Goal: Check status

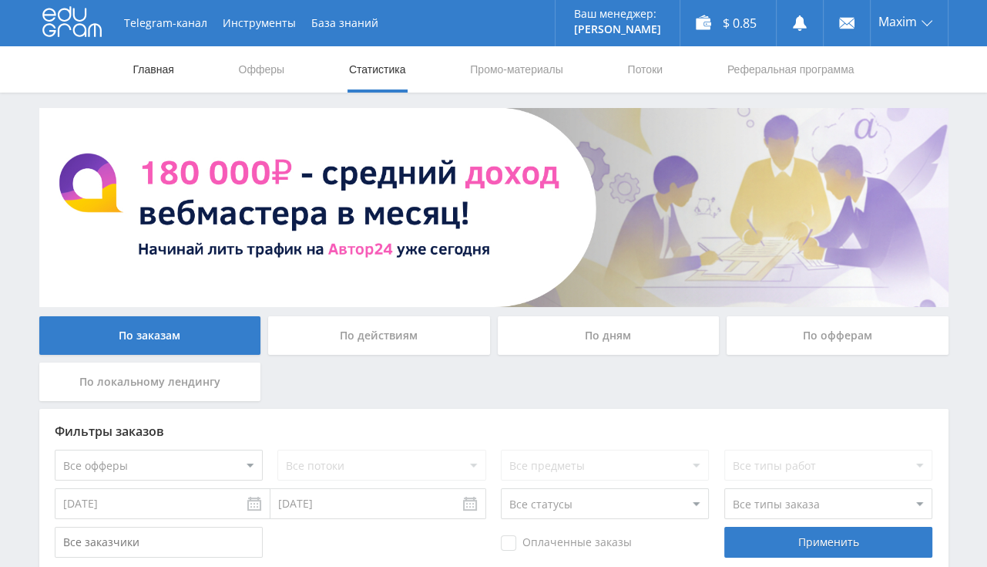
click at [150, 72] on link "Главная" at bounding box center [154, 69] width 44 height 46
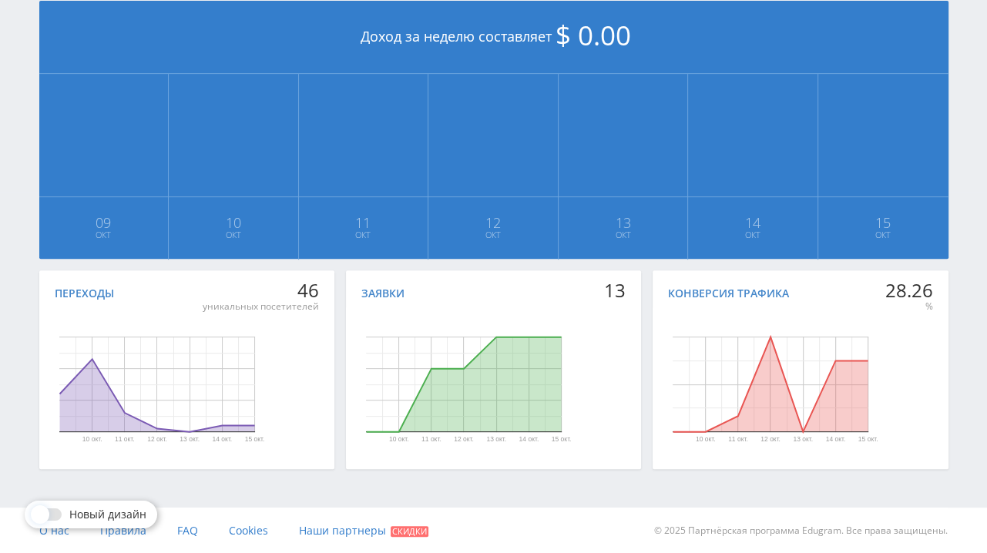
scroll to position [36, 0]
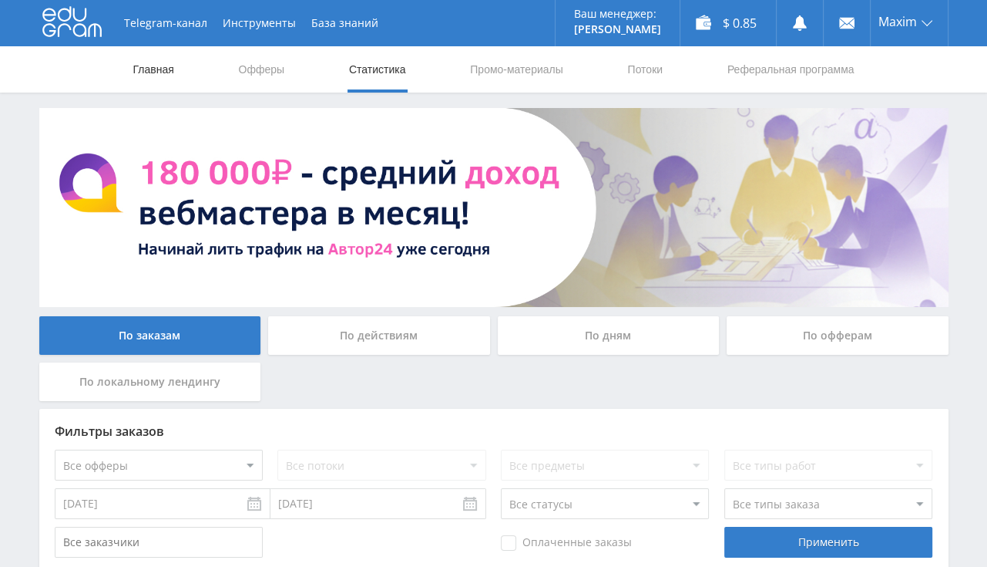
click at [170, 66] on link "Главная" at bounding box center [154, 69] width 44 height 46
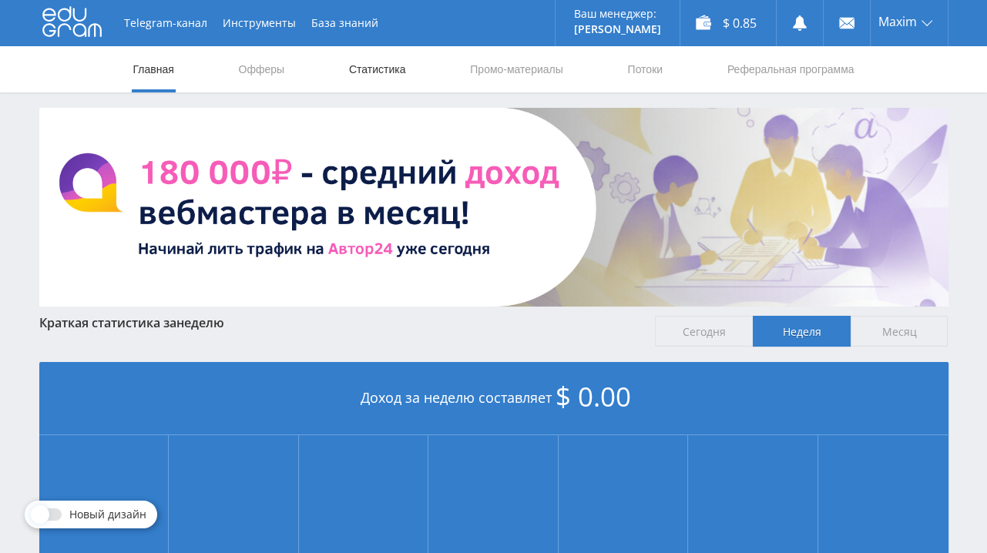
click at [384, 61] on link "Статистика" at bounding box center [378, 69] width 60 height 46
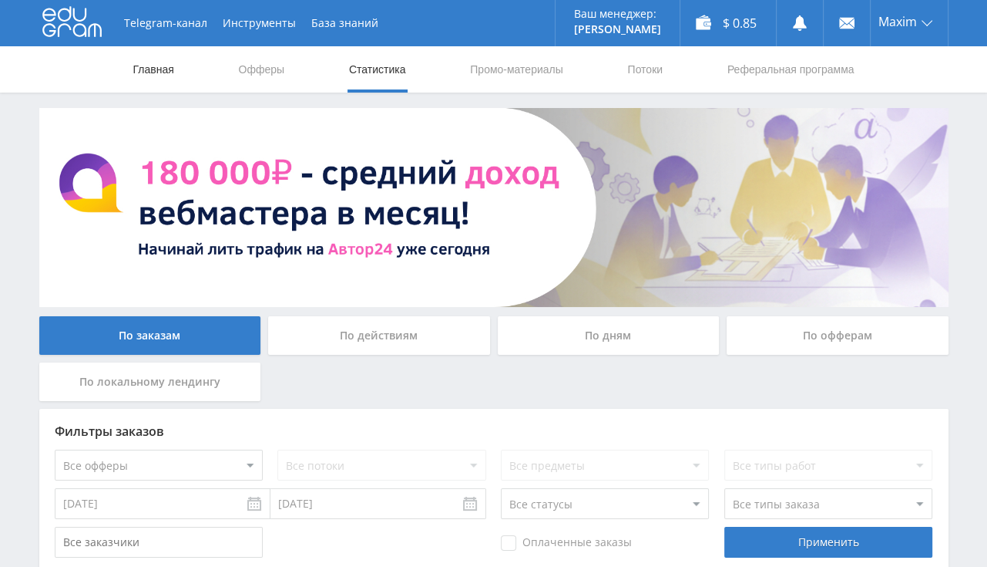
click at [172, 62] on link "Главная" at bounding box center [154, 69] width 44 height 46
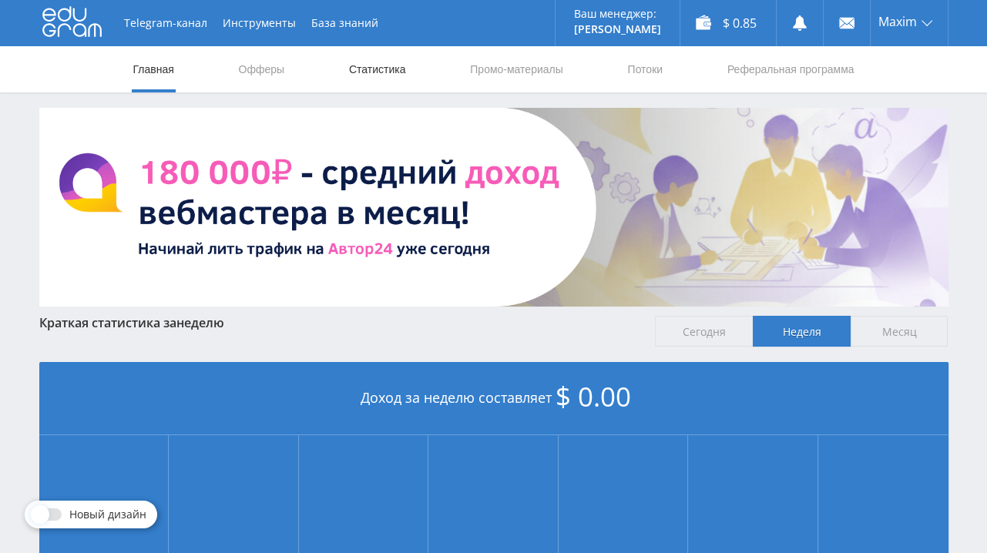
click at [381, 63] on link "Статистика" at bounding box center [378, 69] width 60 height 46
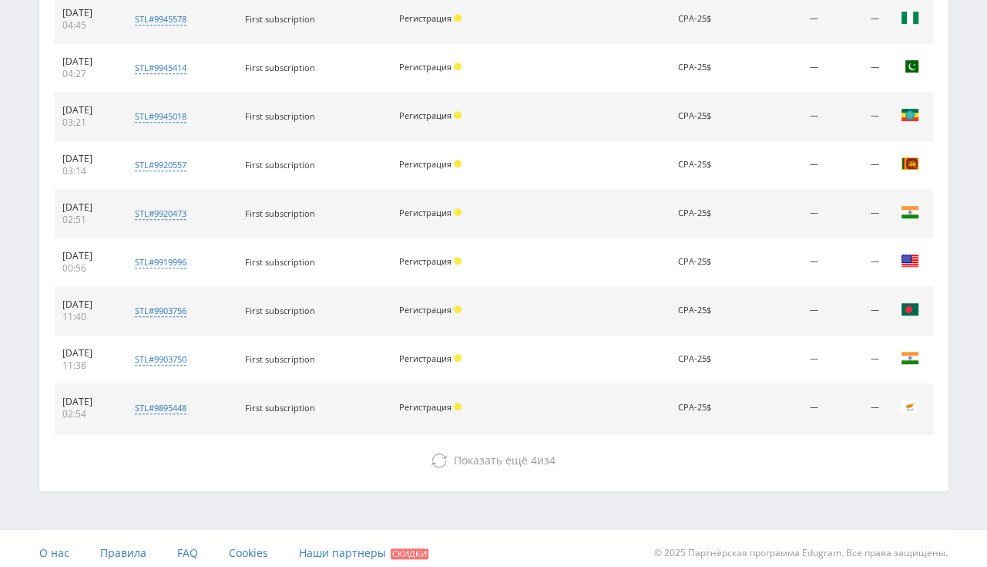
scroll to position [725, 0]
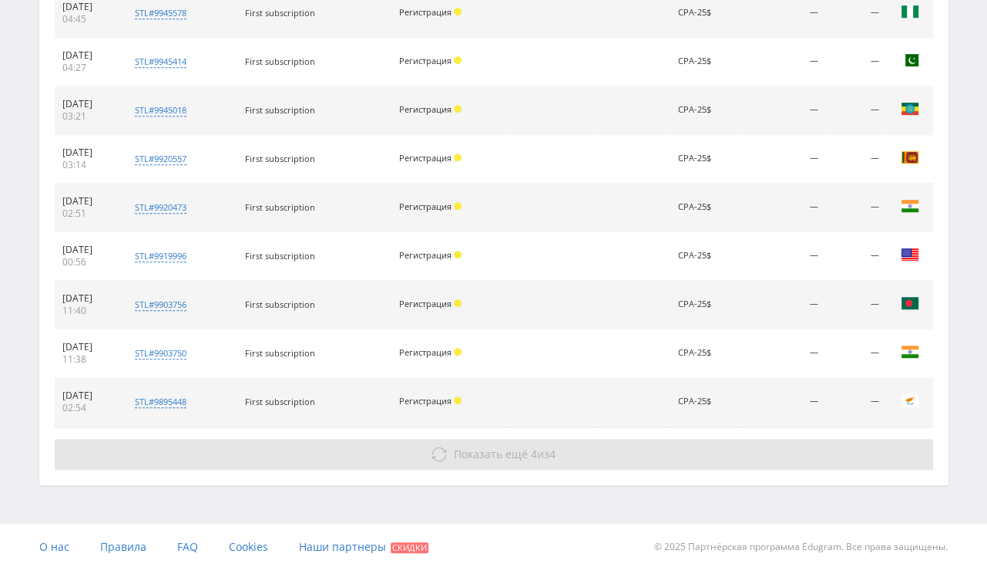
click at [489, 449] on span "Показать ещё" at bounding box center [491, 453] width 74 height 15
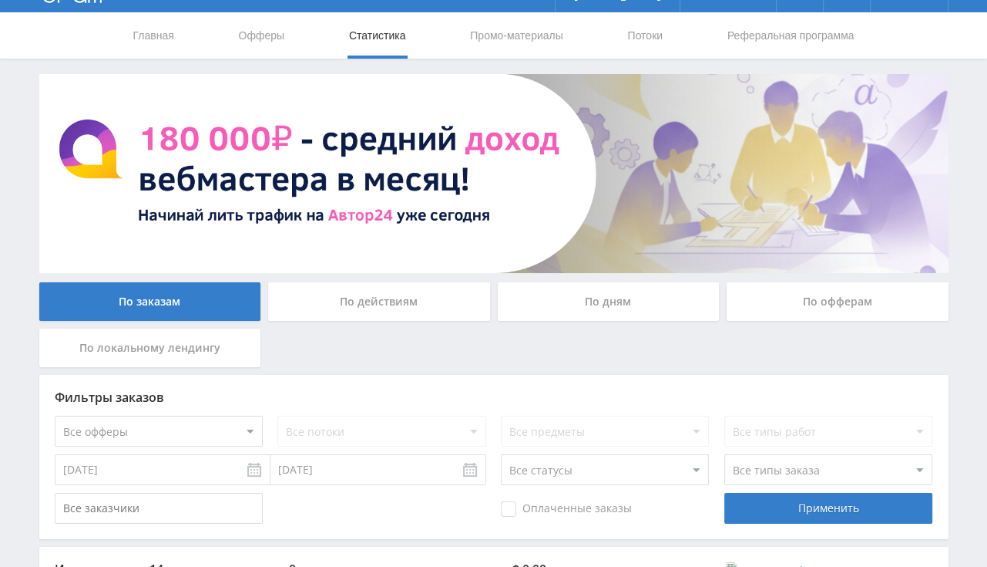
scroll to position [0, 0]
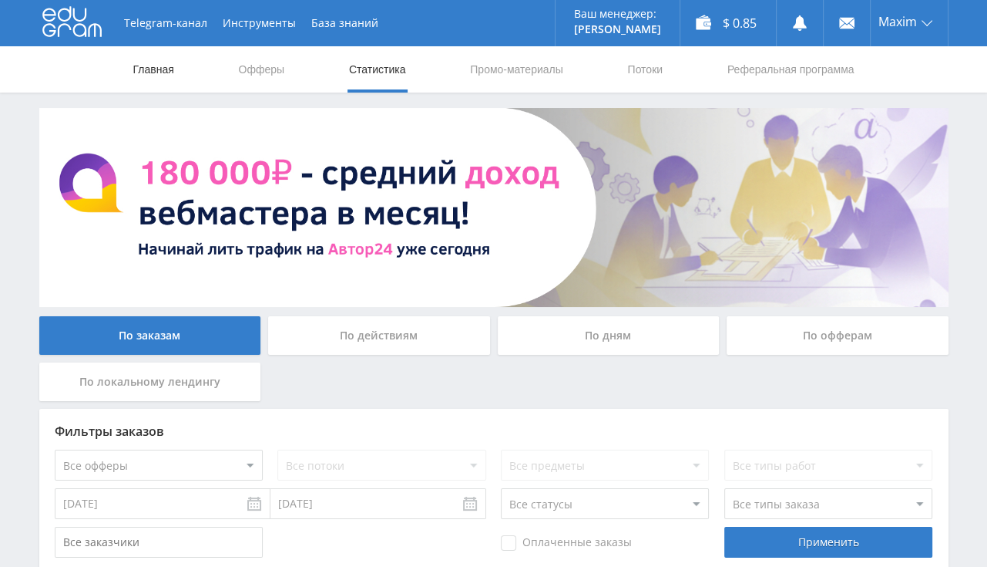
click at [156, 74] on link "Главная" at bounding box center [154, 69] width 44 height 46
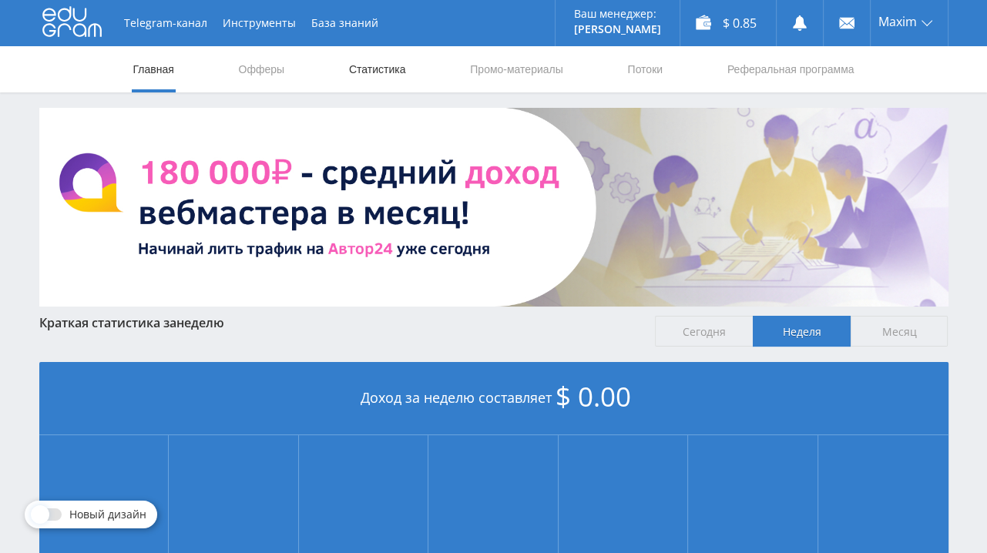
click at [375, 72] on link "Статистика" at bounding box center [378, 69] width 60 height 46
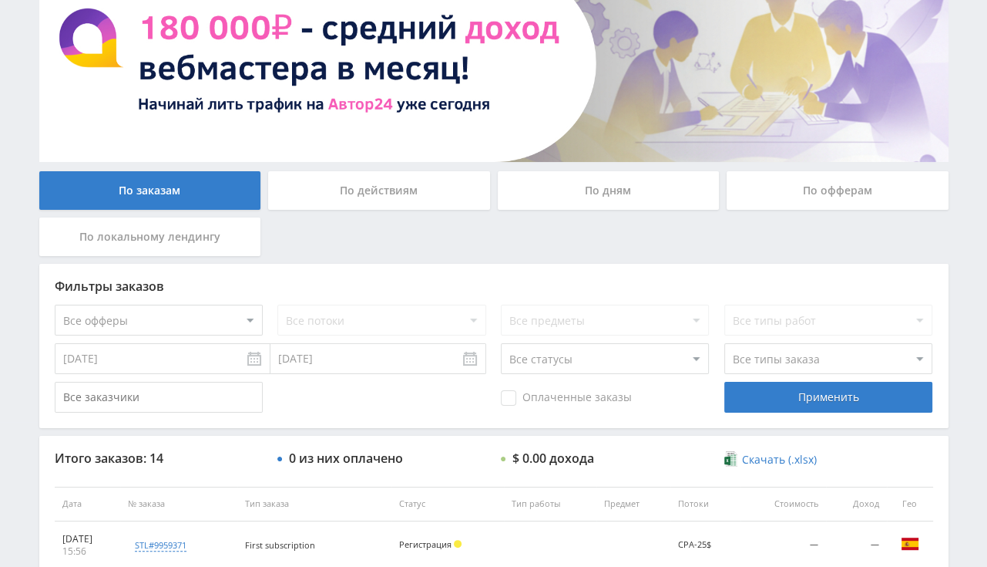
scroll to position [388, 0]
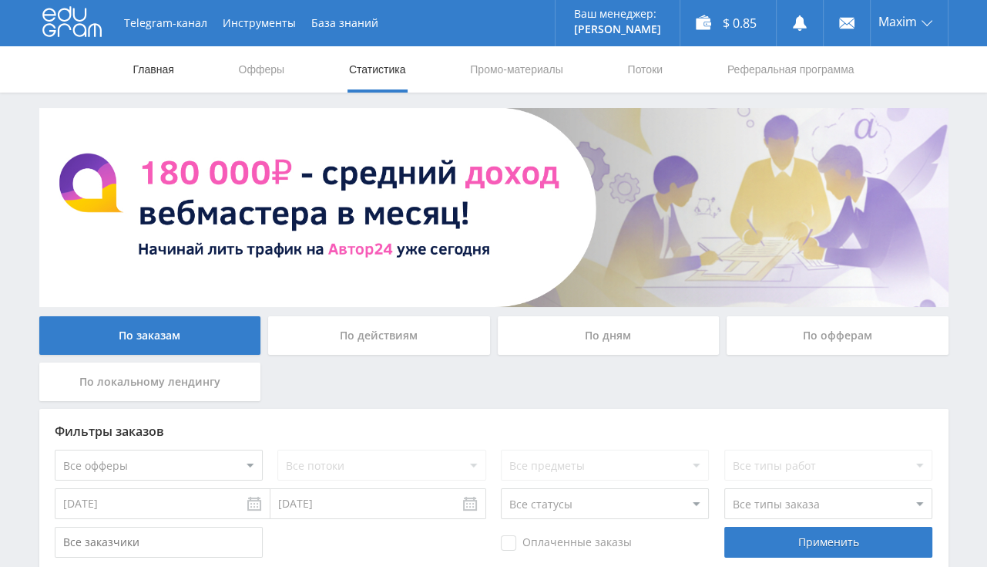
click at [150, 63] on link "Главная" at bounding box center [154, 69] width 44 height 46
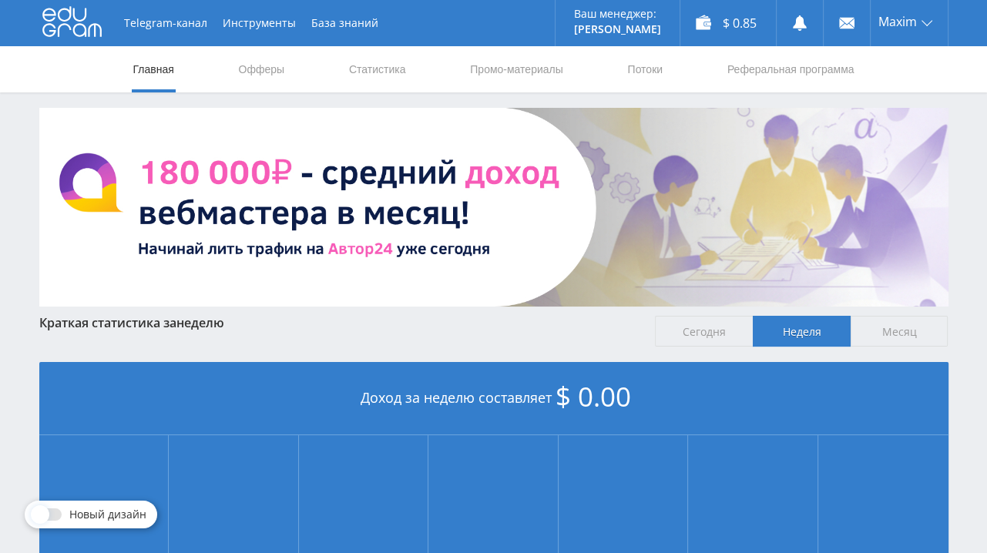
click at [344, 62] on nav "Главная Офферы Статистика Промо-материалы Потоки Реферальная программа" at bounding box center [494, 69] width 725 height 46
click at [363, 66] on link "Статистика" at bounding box center [378, 69] width 60 height 46
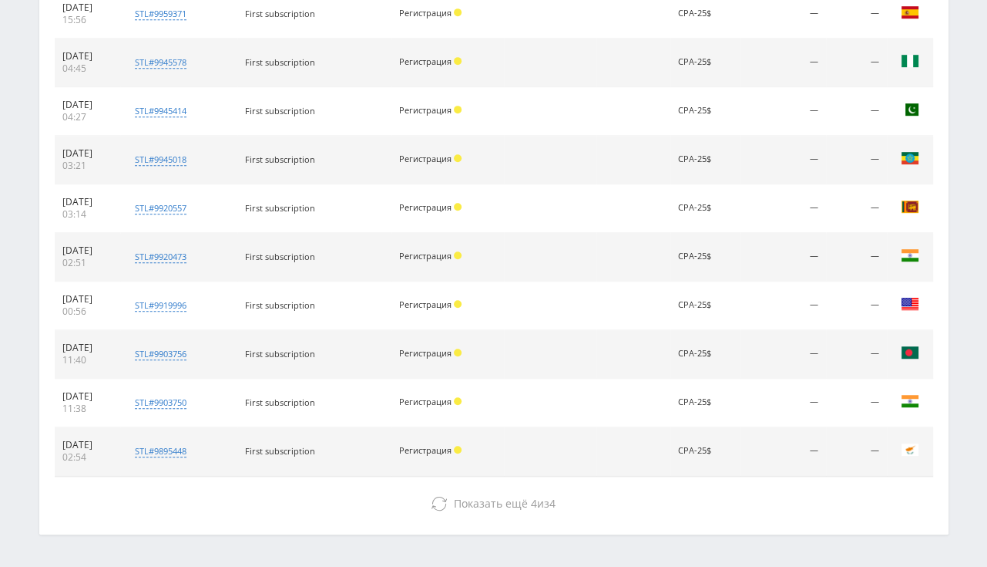
scroll to position [725, 0]
